Goal: Register for event/course

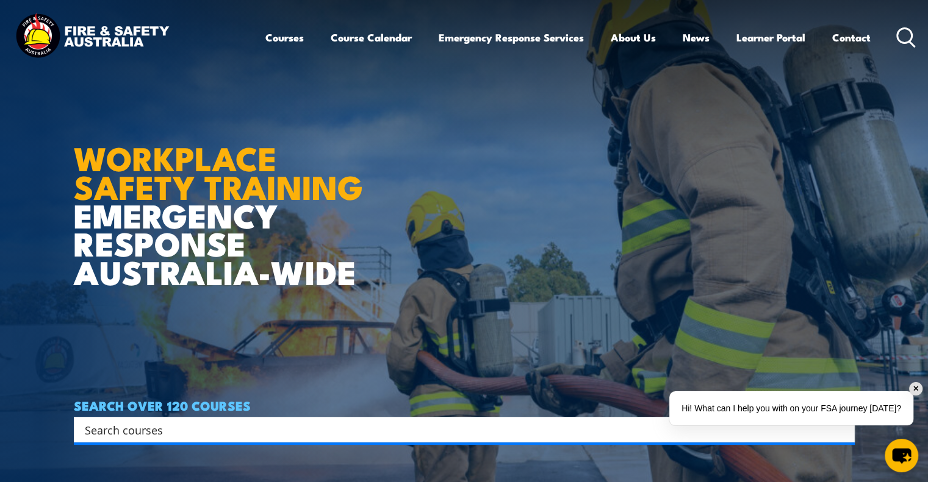
click at [615, 434] on input "Search input" at bounding box center [456, 430] width 743 height 18
type input "cheif warden training"
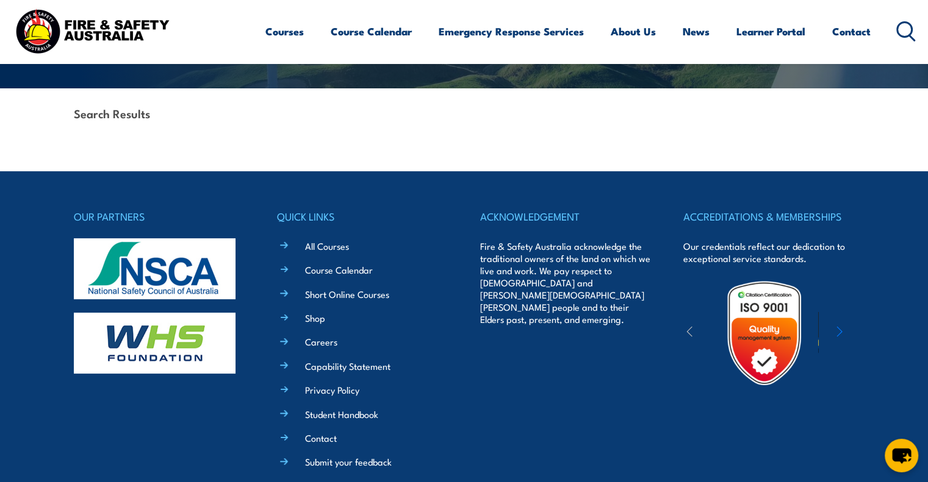
scroll to position [363, 0]
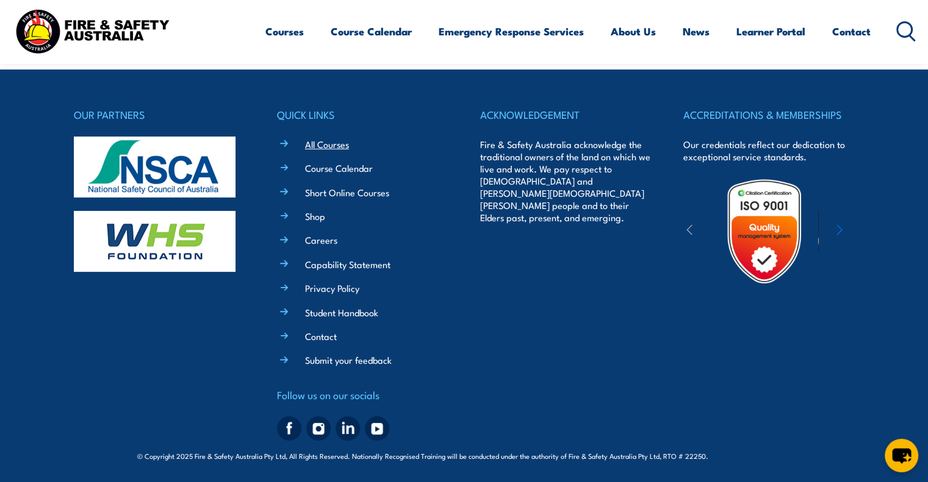
click at [328, 143] on link "All Courses" at bounding box center [327, 144] width 44 height 13
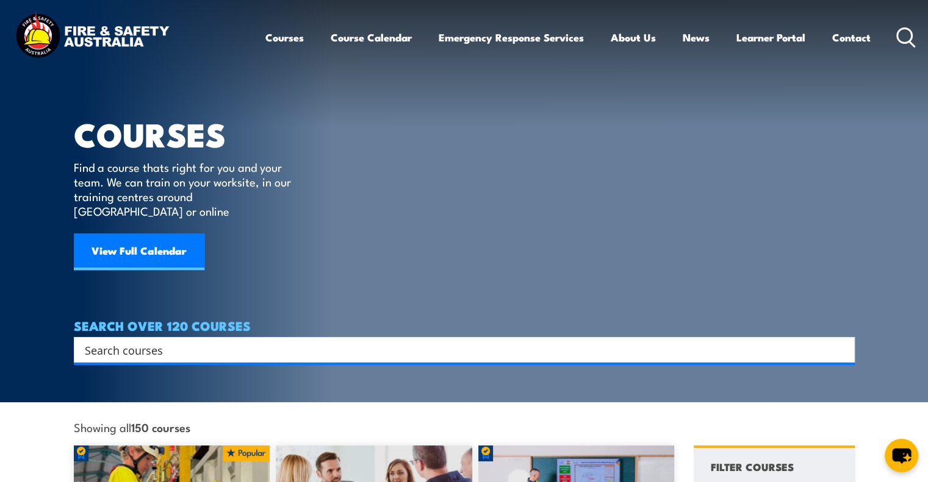
click at [244, 342] on input "Search input" at bounding box center [456, 350] width 743 height 18
type input "safety"
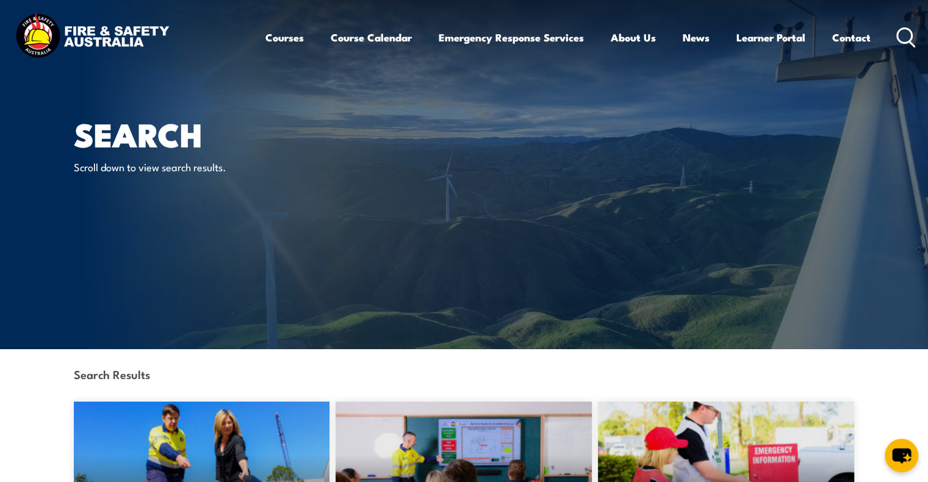
click at [179, 138] on h1 "Search" at bounding box center [224, 134] width 301 height 29
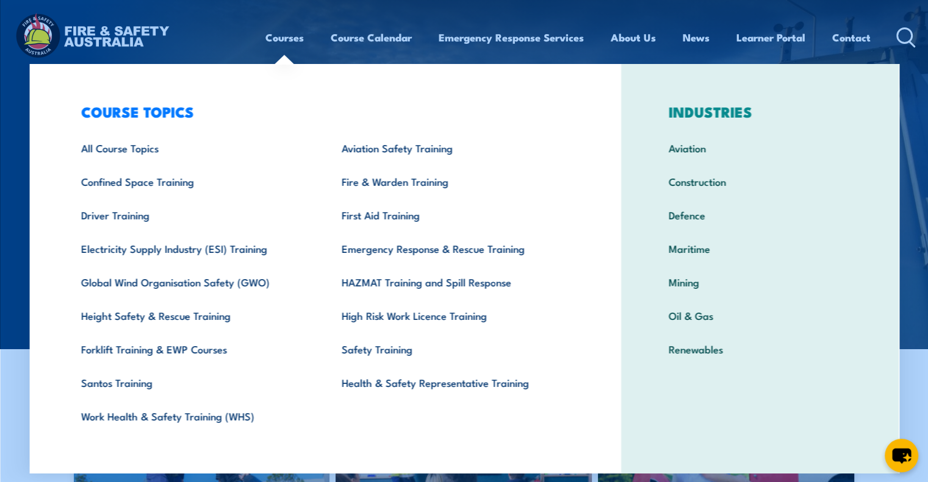
click at [274, 38] on link "Courses" at bounding box center [284, 37] width 38 height 32
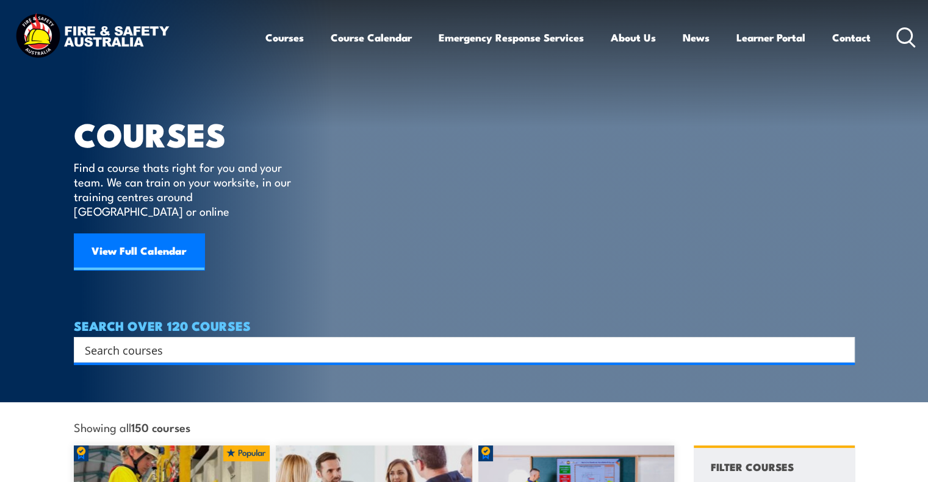
click at [149, 341] on input "Search input" at bounding box center [456, 350] width 743 height 18
type input "fire"
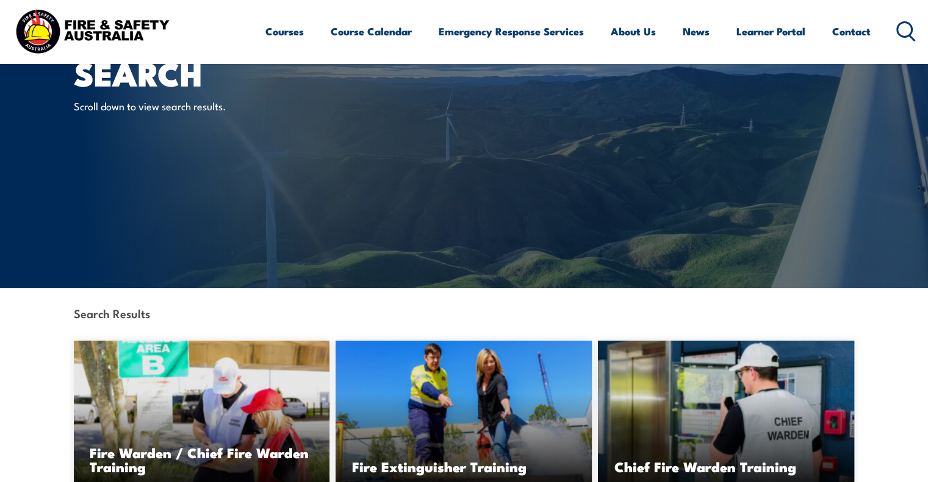
scroll to position [183, 0]
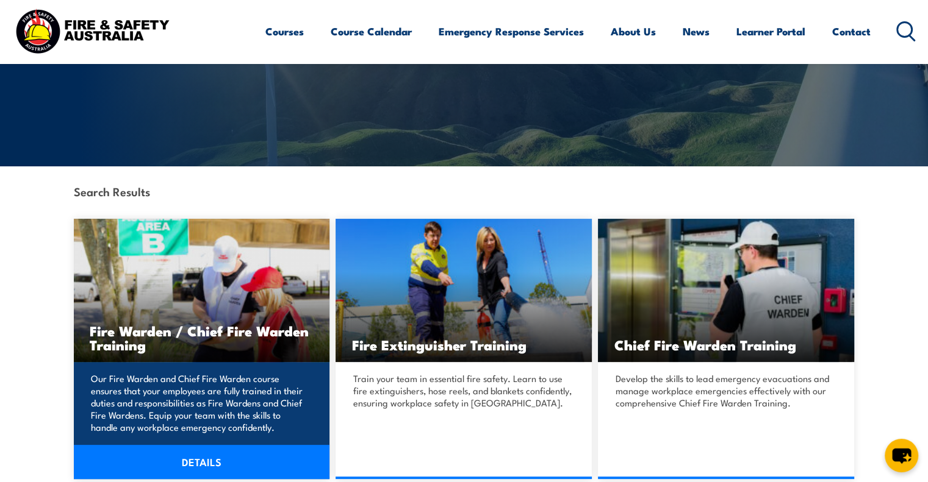
click at [211, 324] on h3 "Fire Warden / Chief Fire Warden Training" at bounding box center [202, 338] width 224 height 28
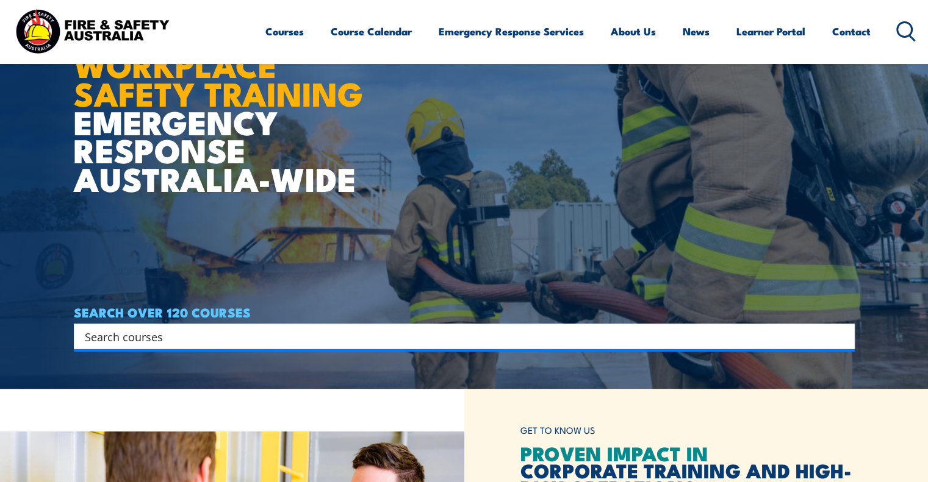
scroll to position [122, 0]
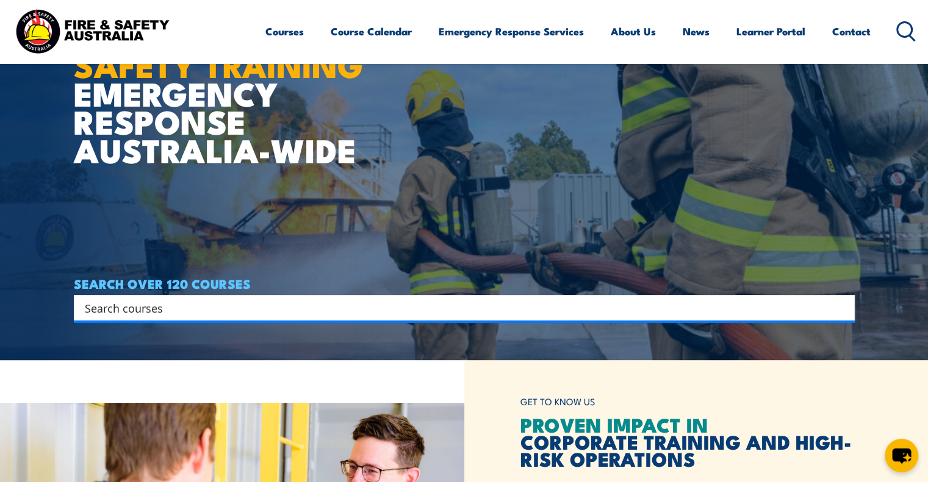
click at [215, 307] on input "Search input" at bounding box center [456, 308] width 743 height 18
type input "fire"
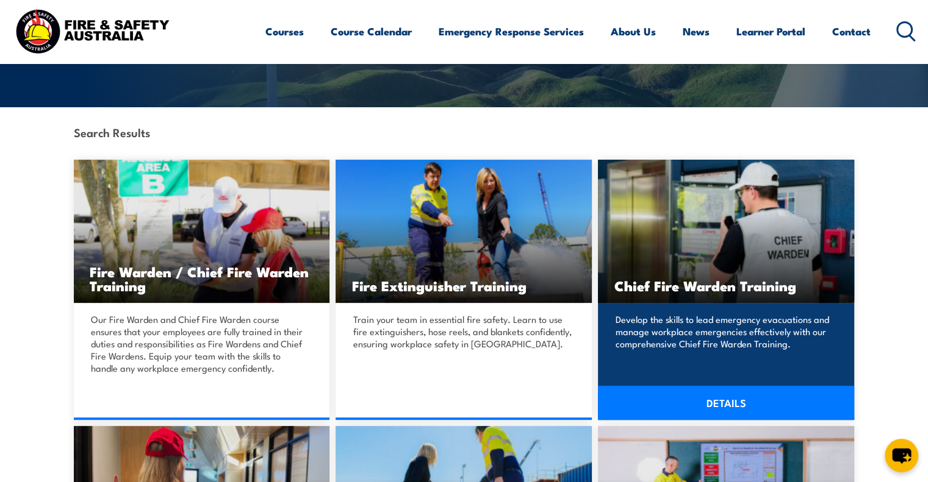
scroll to position [244, 0]
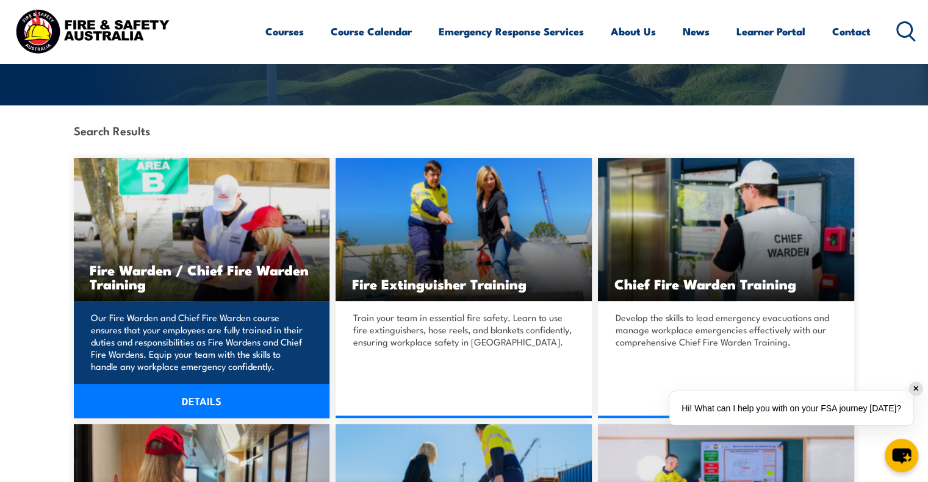
click at [226, 393] on link "DETAILS" at bounding box center [202, 401] width 256 height 34
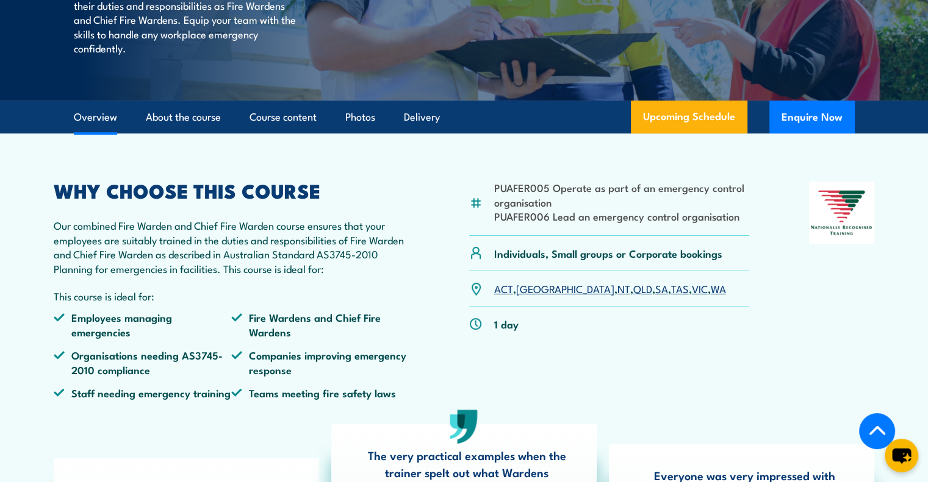
scroll to position [366, 0]
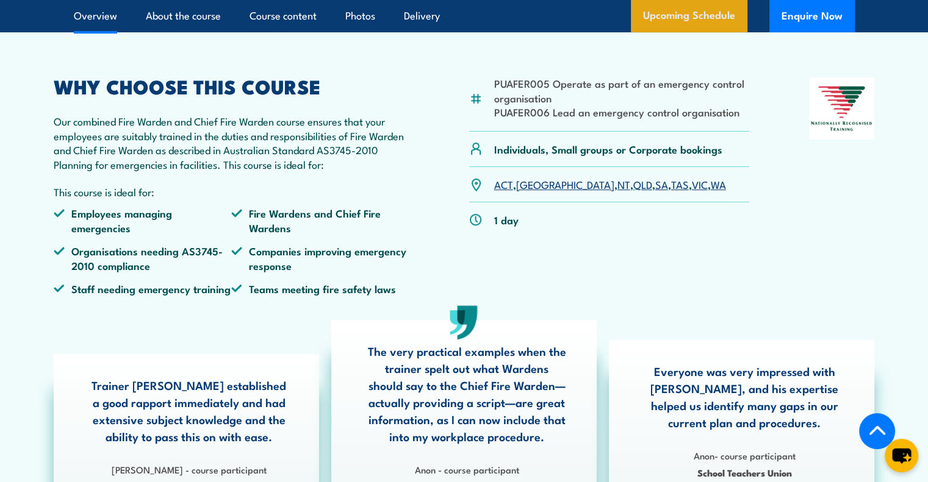
click at [705, 33] on link "Upcoming Schedule" at bounding box center [689, 16] width 116 height 33
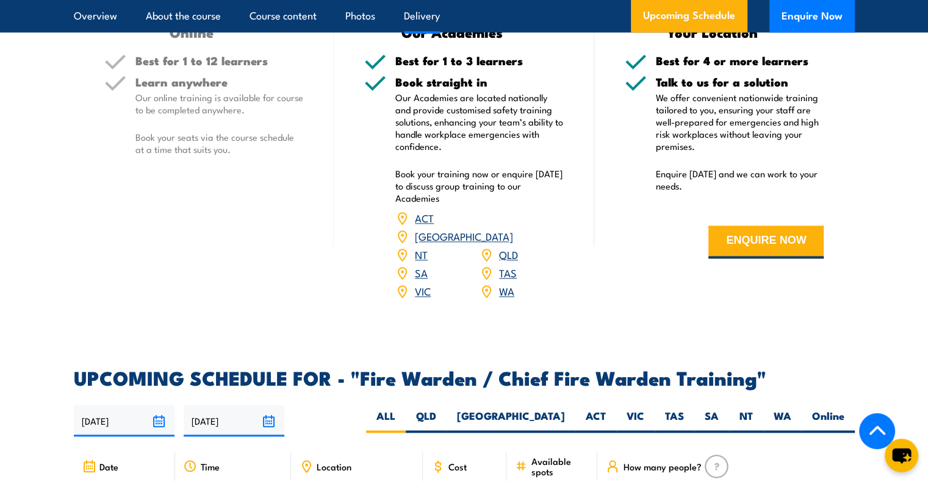
scroll to position [1976, 0]
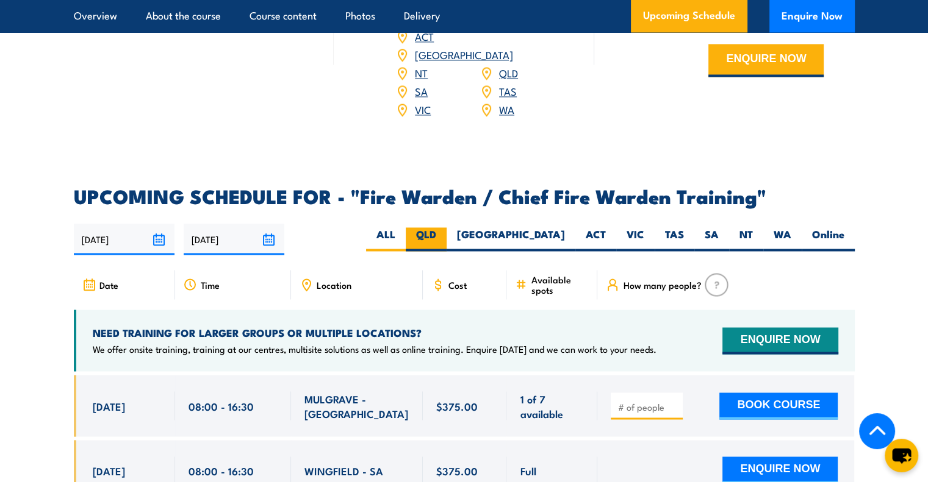
click at [446, 234] on label "QLD" at bounding box center [426, 239] width 41 height 24
click at [444, 234] on input "QLD" at bounding box center [440, 231] width 8 height 8
radio input "true"
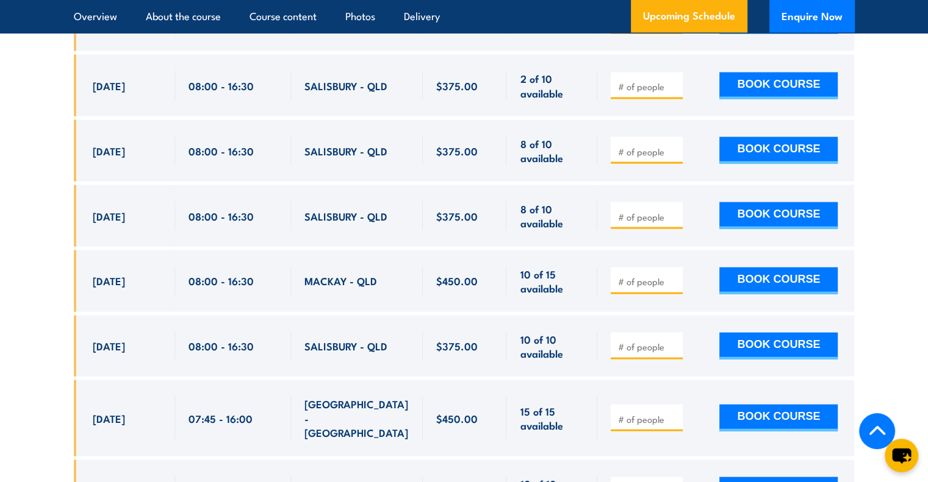
scroll to position [2342, 0]
